Goal: Transaction & Acquisition: Purchase product/service

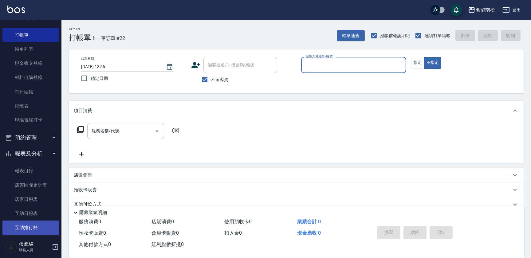
scroll to position [56, 0]
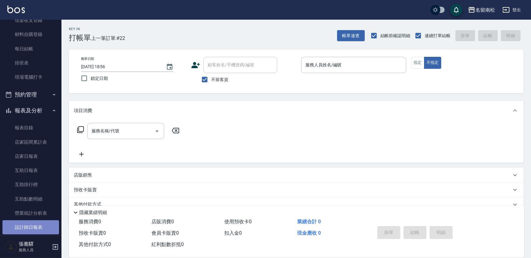
click at [37, 231] on link "設計師日報表" at bounding box center [30, 227] width 57 height 14
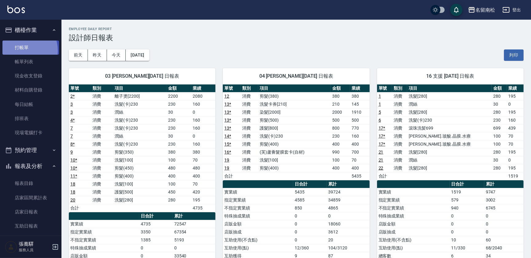
click at [19, 50] on link "打帳單" at bounding box center [30, 48] width 57 height 14
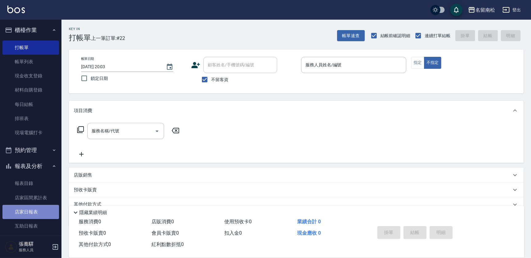
click at [36, 210] on link "店家日報表" at bounding box center [30, 212] width 57 height 14
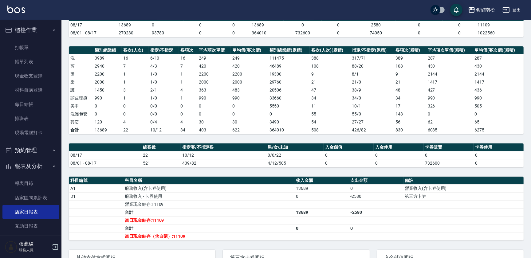
scroll to position [115, 0]
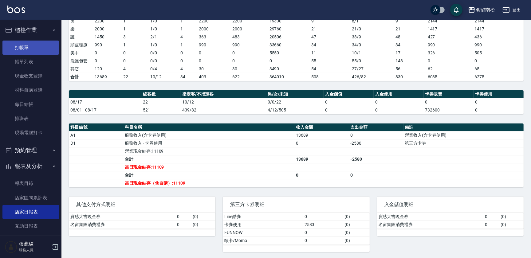
click at [24, 48] on link "打帳單" at bounding box center [30, 48] width 57 height 14
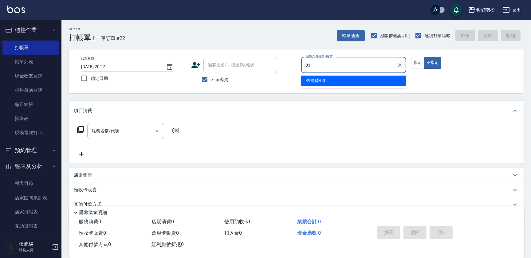
type input "[PERSON_NAME]-03"
type button "false"
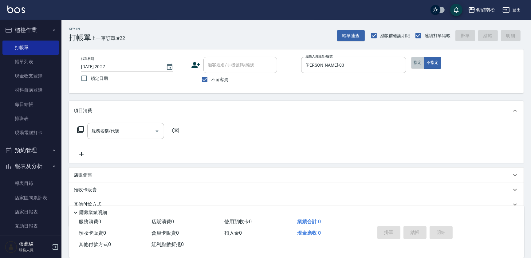
click at [420, 61] on button "指定" at bounding box center [417, 63] width 13 height 12
click at [131, 135] on input "服務名稱/代號" at bounding box center [121, 131] width 62 height 11
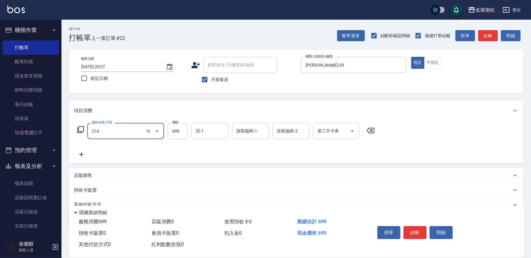
type input "滾珠洗髪699(214)"
type input "700"
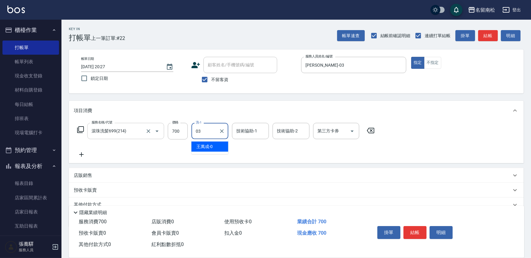
type input "[PERSON_NAME]-03"
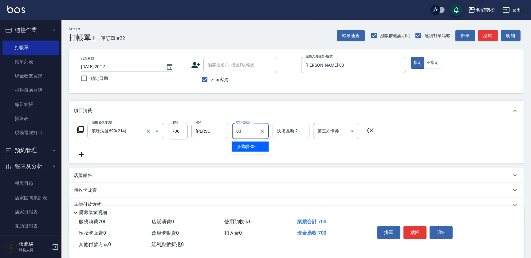
type input "[PERSON_NAME]-03"
click at [413, 232] on button "結帳" at bounding box center [415, 232] width 23 height 13
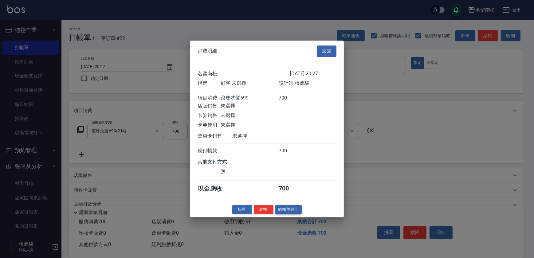
click at [288, 209] on button "結帳並列印" at bounding box center [288, 210] width 27 height 10
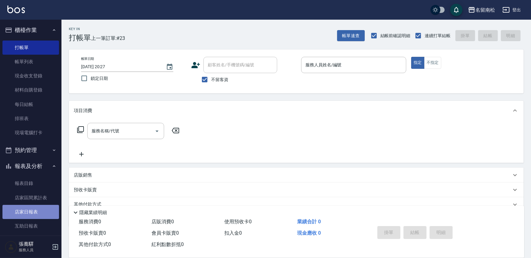
click at [36, 212] on link "店家日報表" at bounding box center [30, 212] width 57 height 14
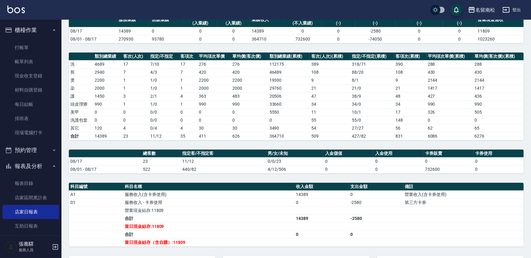
scroll to position [77, 0]
